Goal: Find contact information: Find contact information

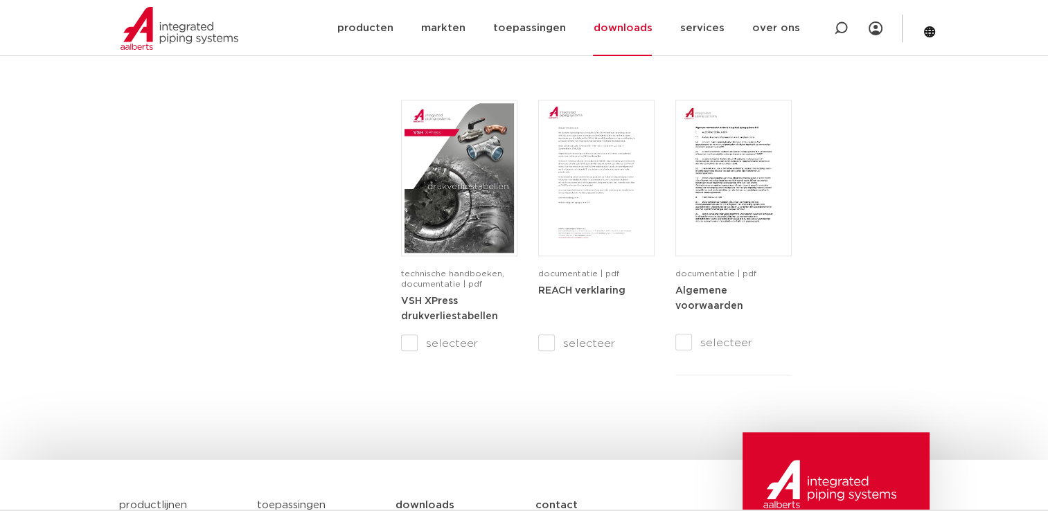
scroll to position [1749, 0]
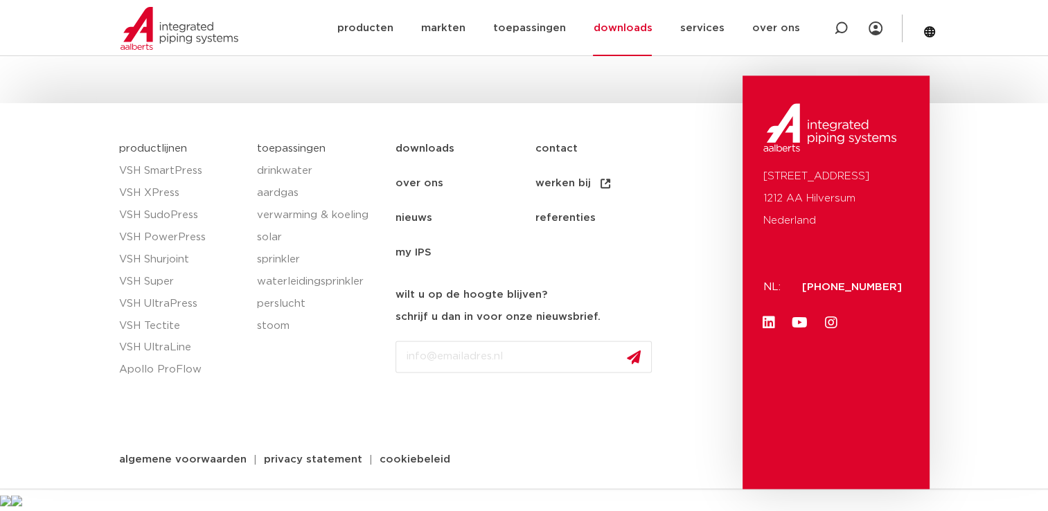
click at [415, 179] on link "over ons" at bounding box center [465, 183] width 139 height 35
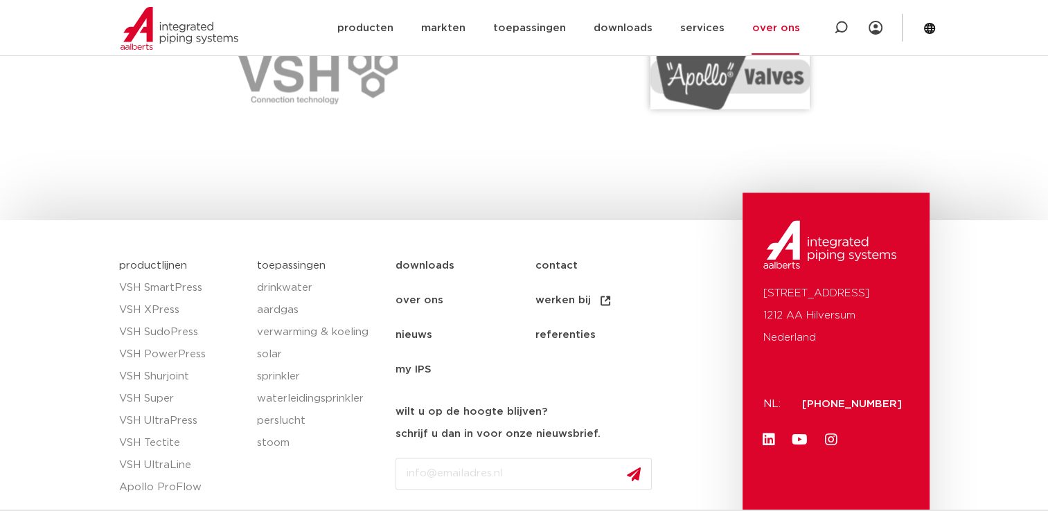
scroll to position [2181, 0]
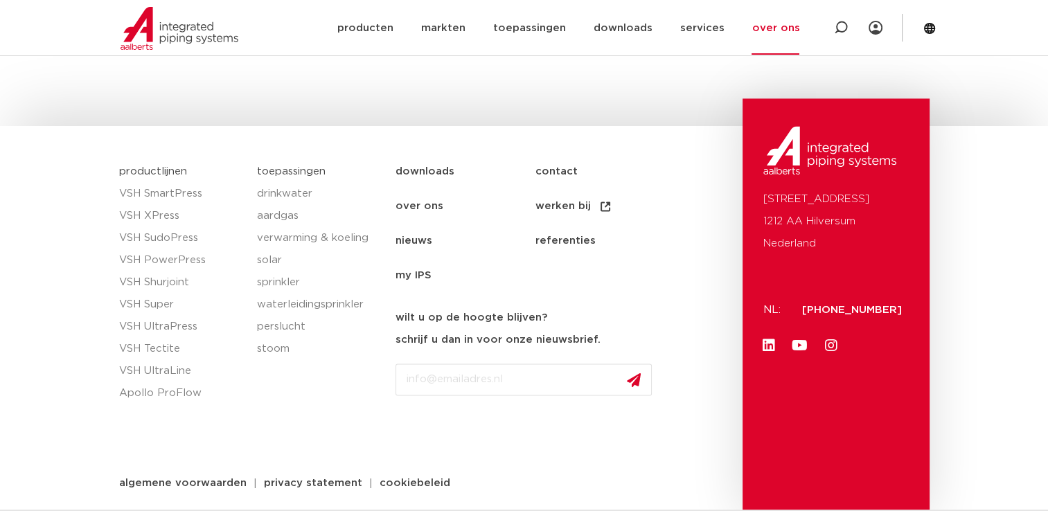
click at [561, 173] on link "contact" at bounding box center [604, 172] width 139 height 35
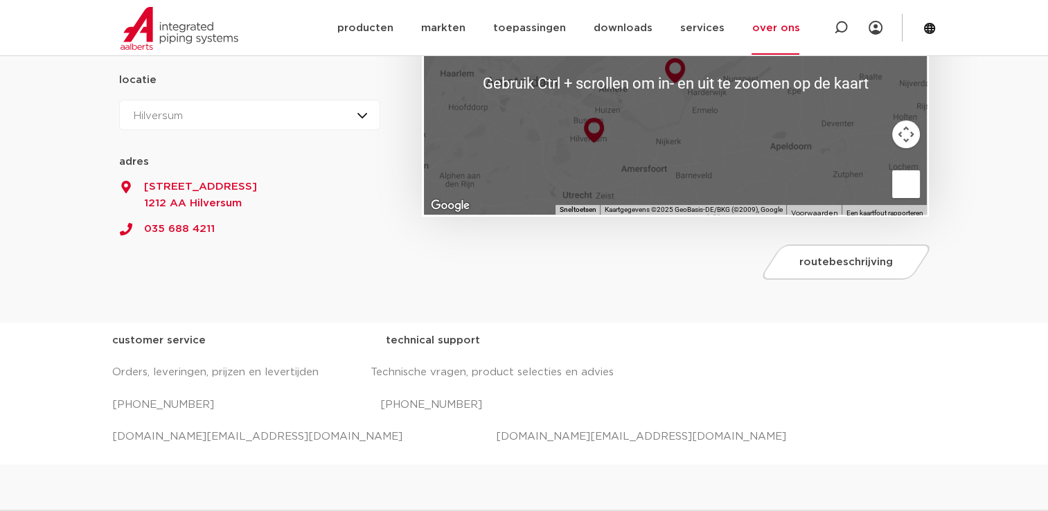
scroll to position [297, 0]
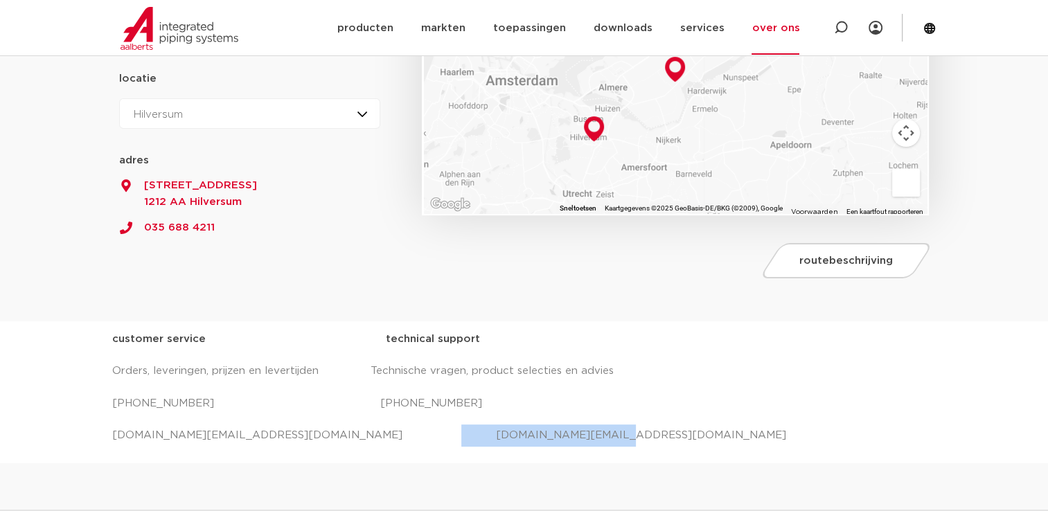
drag, startPoint x: 365, startPoint y: 436, endPoint x: 560, endPoint y: 431, distance: 194.8
click at [560, 431] on p "salessupport.nl@aalberts-ips.com projecten.nl@aalberts-ips.com" at bounding box center [524, 436] width 824 height 22
copy p "projecten.nl@aalberts-ips.com"
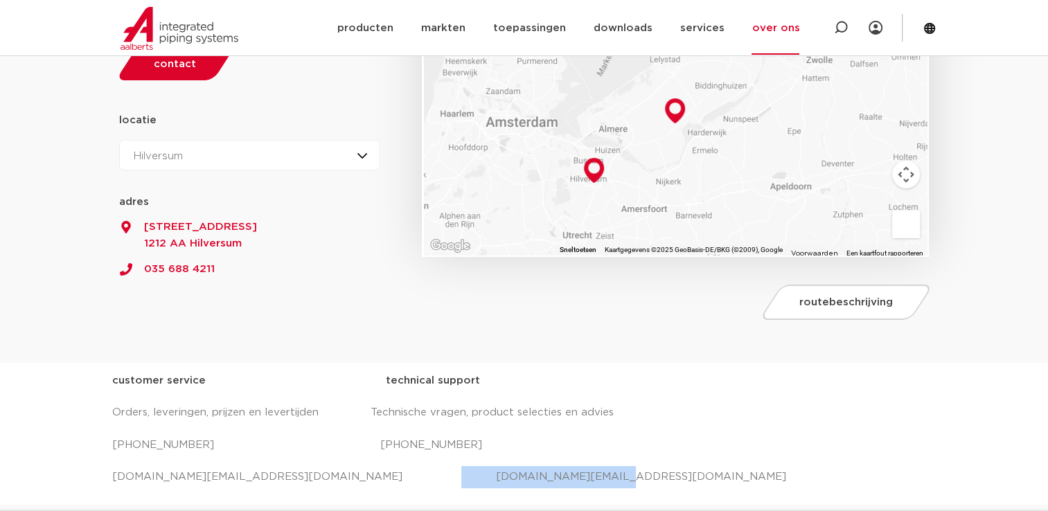
scroll to position [254, 0]
